Goal: Information Seeking & Learning: Find contact information

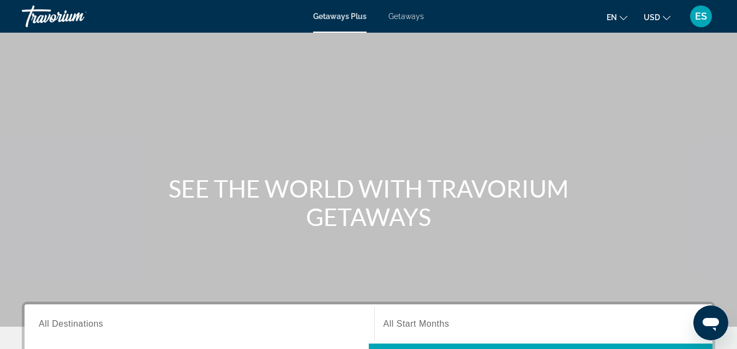
click at [702, 17] on span "ES" at bounding box center [701, 16] width 12 height 11
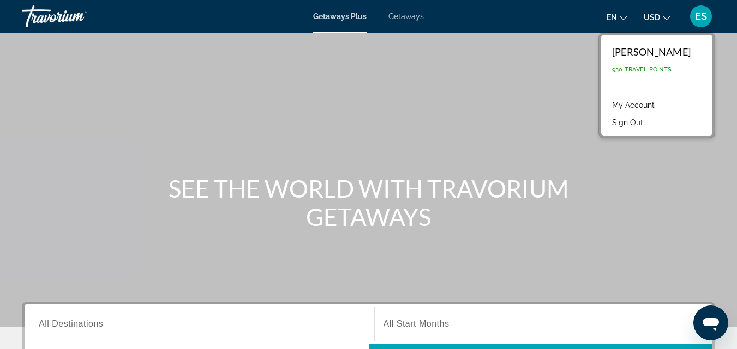
click at [652, 105] on link "My Account" at bounding box center [632, 105] width 53 height 14
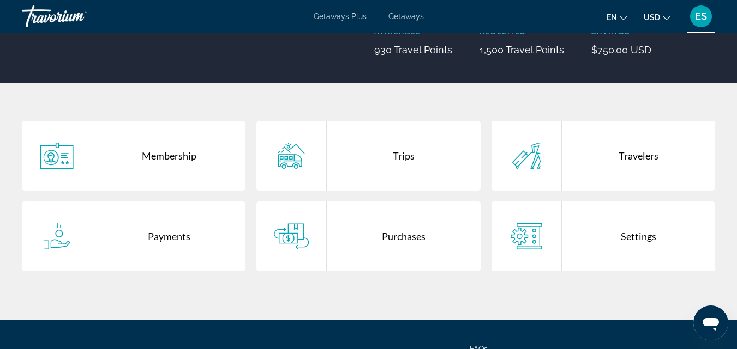
scroll to position [218, 0]
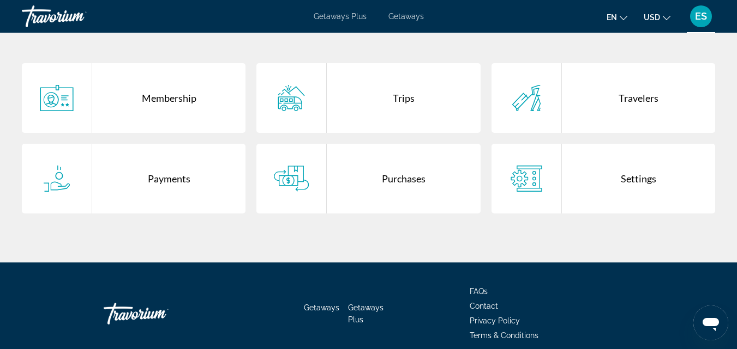
click at [476, 305] on span "Contact" at bounding box center [483, 306] width 28 height 9
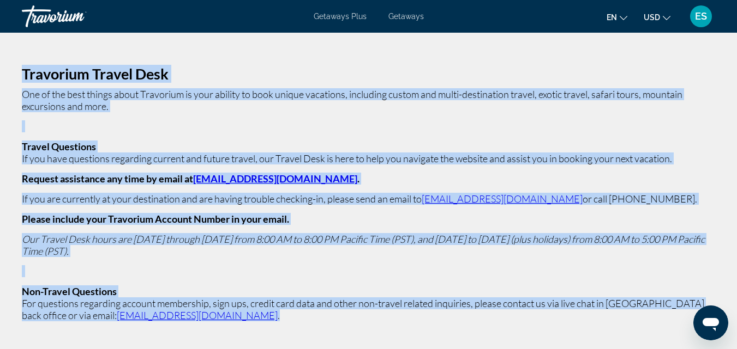
drag, startPoint x: 25, startPoint y: 74, endPoint x: 191, endPoint y: 316, distance: 293.8
click at [191, 316] on p "Travorium Travel Desk One of the best things about Travorium is your ability to…" at bounding box center [368, 195] width 693 height 254
copy p "Loremipsu Dolors Amet Con ad eli sedd eiusmo tempo Incididun ut labo etdolor ma…"
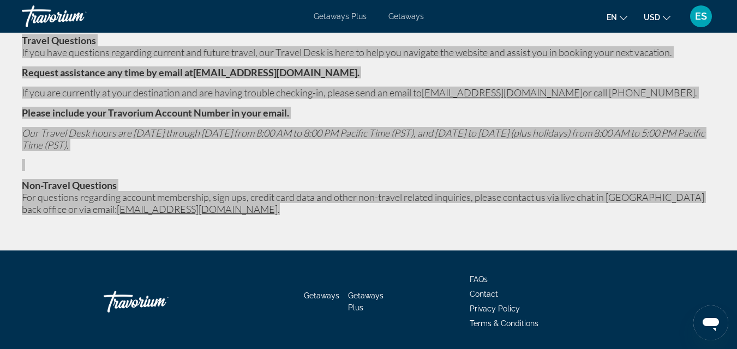
scroll to position [141, 0]
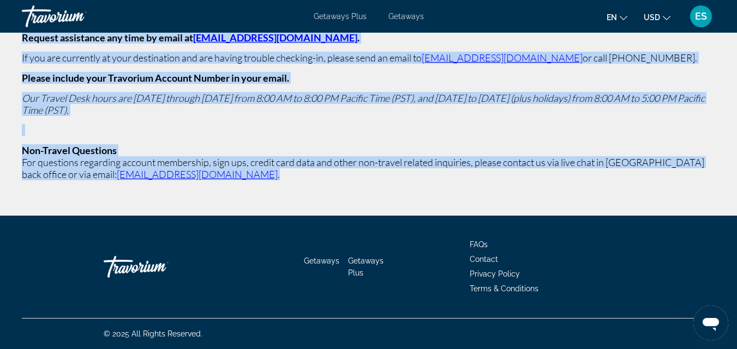
click at [508, 287] on span "Terms & Conditions" at bounding box center [503, 289] width 69 height 9
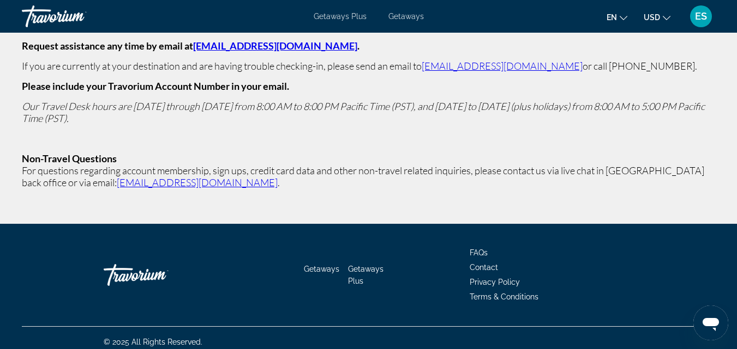
scroll to position [141, 0]
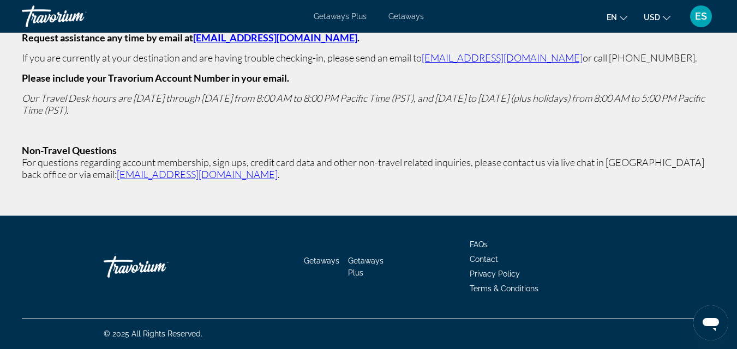
click at [480, 245] on span "FAQs" at bounding box center [478, 244] width 18 height 9
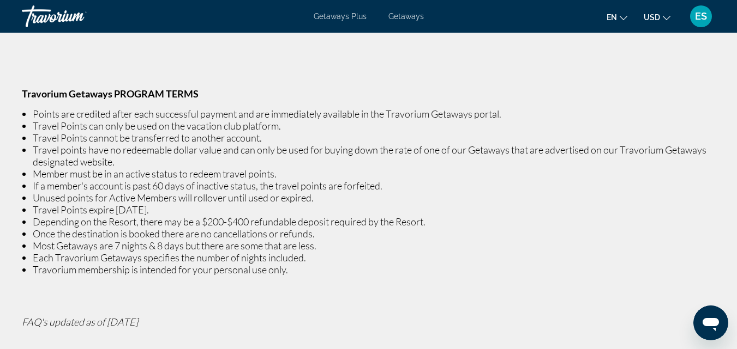
scroll to position [273, 0]
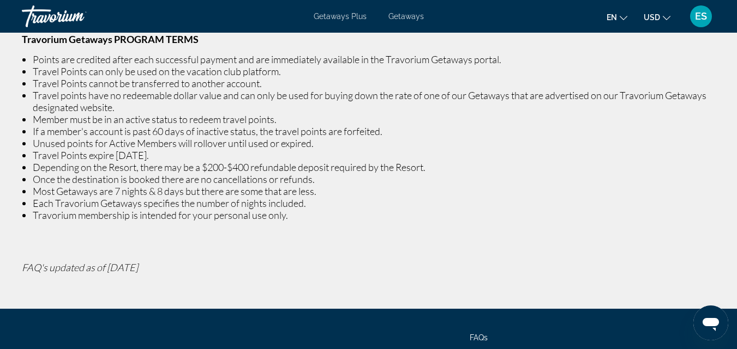
drag, startPoint x: 20, startPoint y: 39, endPoint x: 201, endPoint y: 258, distance: 284.2
click at [202, 259] on div "Dreamcations: Frequently Asked Questions GENERAL INFORMATION Travorium Points a…" at bounding box center [368, 30] width 737 height 486
copy p "Travorium Getaways PROGRAM TERMS Points are credited after each successful paym…"
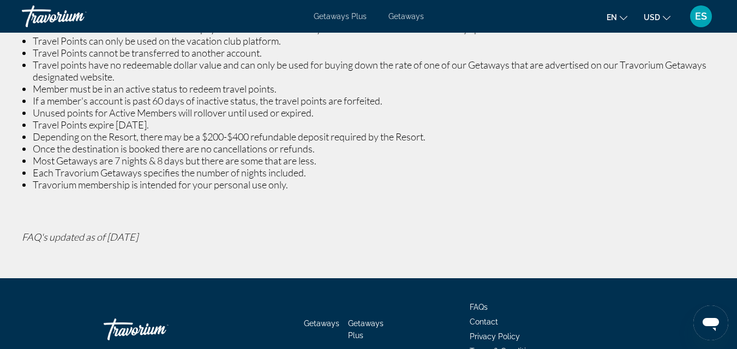
scroll to position [311, 0]
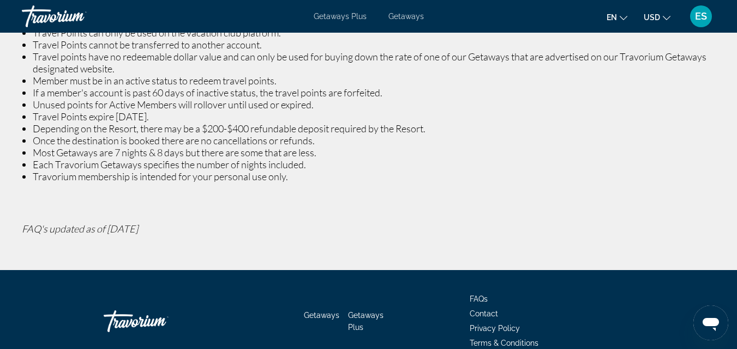
click at [702, 17] on span "ES" at bounding box center [701, 16] width 12 height 11
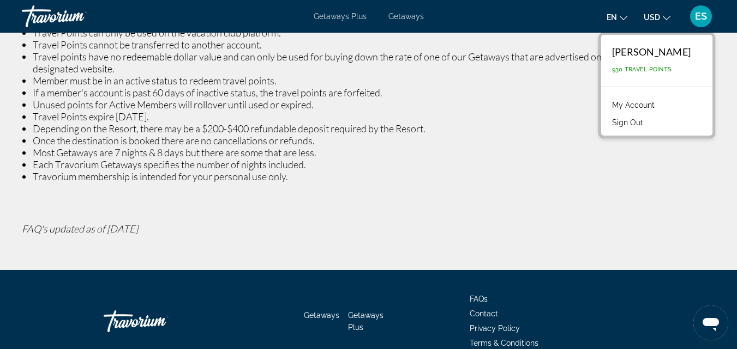
click at [648, 123] on button "Sign Out" at bounding box center [627, 123] width 42 height 14
